Goal: Information Seeking & Learning: Learn about a topic

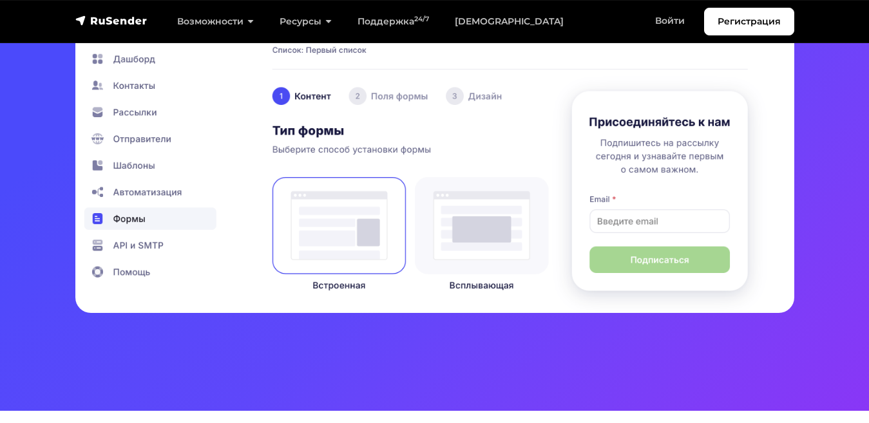
scroll to position [347, 0]
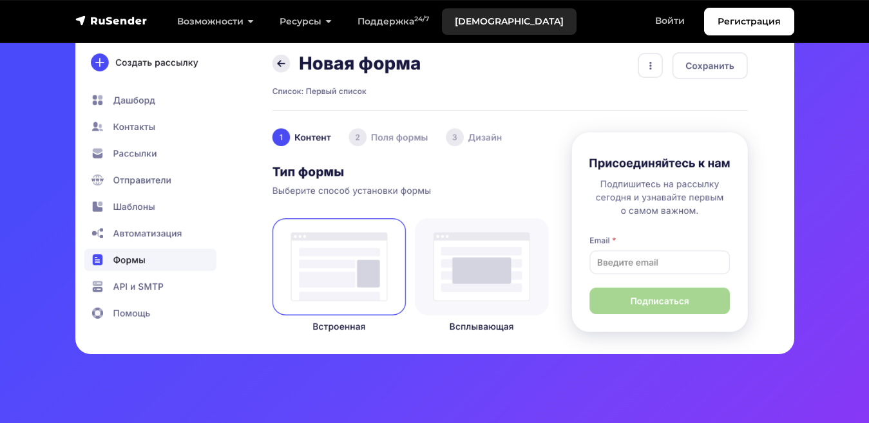
click at [454, 14] on link "[DEMOGRAPHIC_DATA]" at bounding box center [509, 21] width 135 height 26
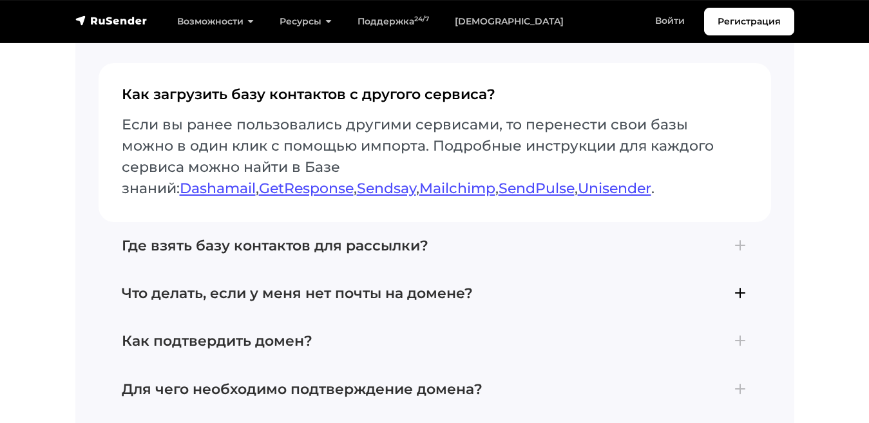
scroll to position [2911, 0]
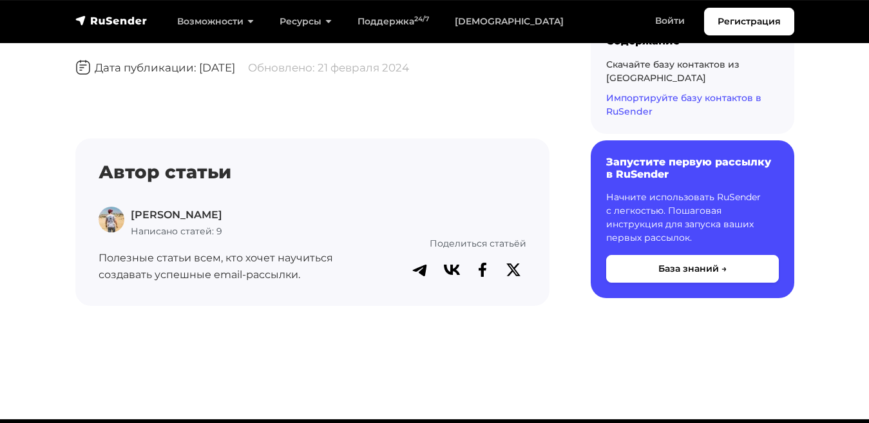
scroll to position [3158, 0]
